Goal: Information Seeking & Learning: Learn about a topic

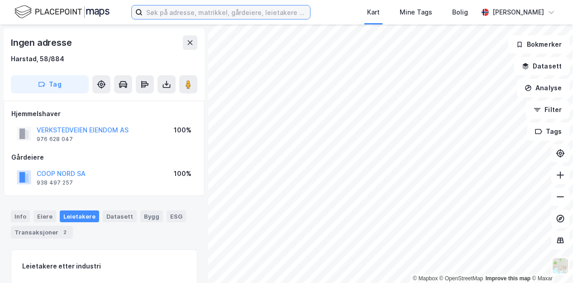
click at [160, 15] on input at bounding box center [227, 12] width 168 height 14
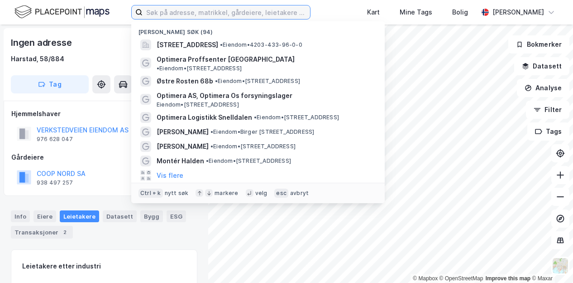
type input "f"
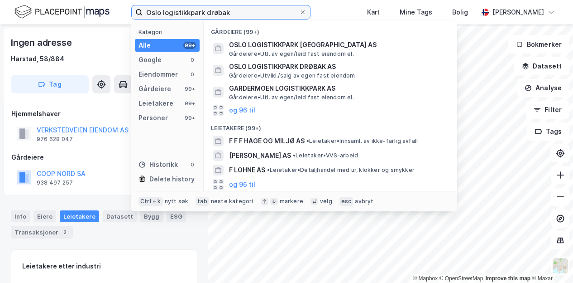
type input "Oslo logistikkpark drøbak"
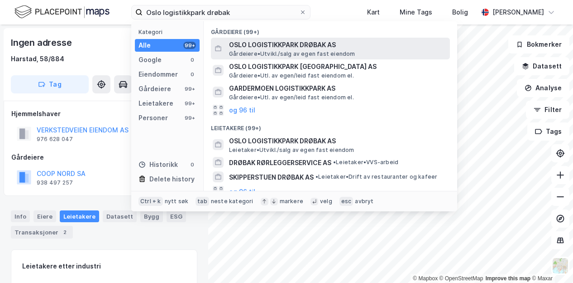
click at [255, 44] on span "OSLO LOGISTIKKPARK DRØBAK AS" at bounding box center [337, 44] width 217 height 11
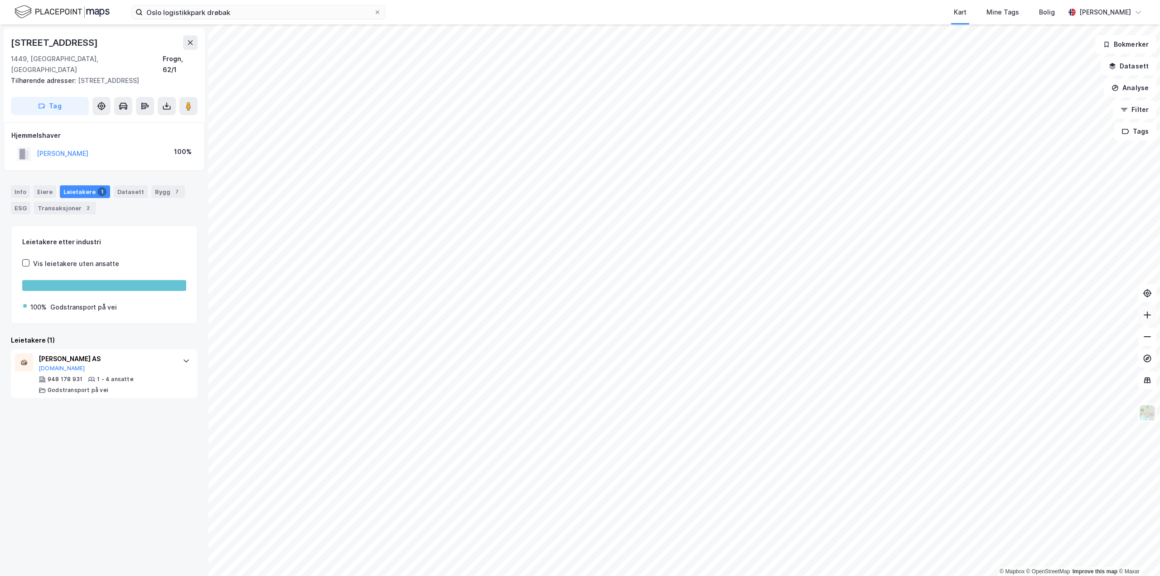
click at [573, 282] on icon at bounding box center [1146, 314] width 9 height 9
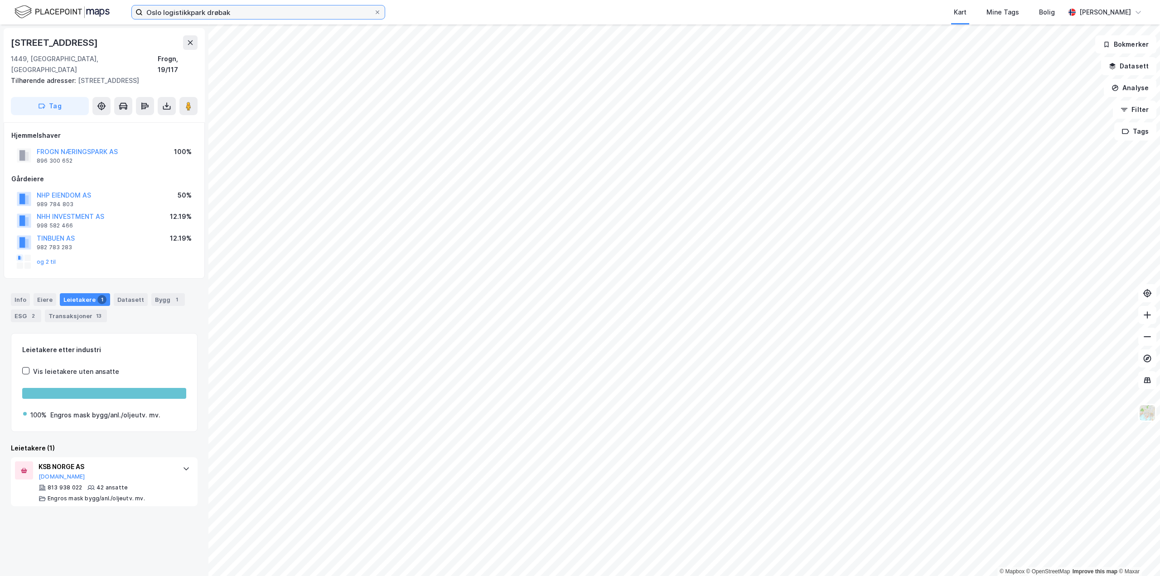
click at [247, 16] on input "Oslo logistikkpark drøbak" at bounding box center [258, 12] width 231 height 14
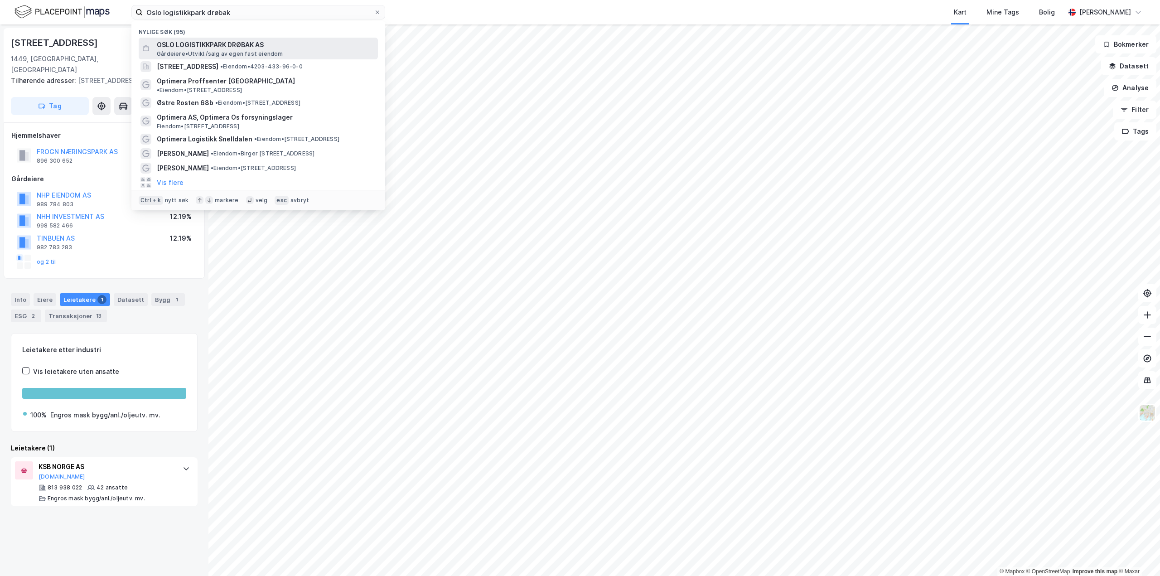
click at [244, 47] on span "OSLO LOGISTIKKPARK DRØBAK AS" at bounding box center [265, 44] width 217 height 11
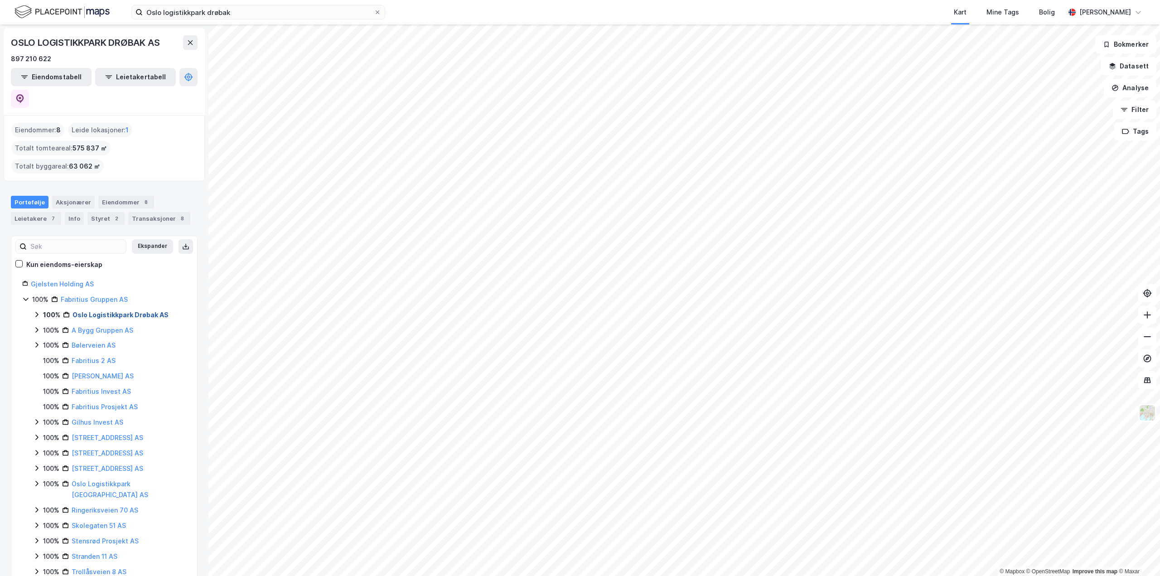
click at [102, 282] on link "Oslo Logistikkpark Drøbak AS" at bounding box center [120, 315] width 96 height 8
click at [573, 282] on icon at bounding box center [1146, 336] width 9 height 9
